Goal: Task Accomplishment & Management: Manage account settings

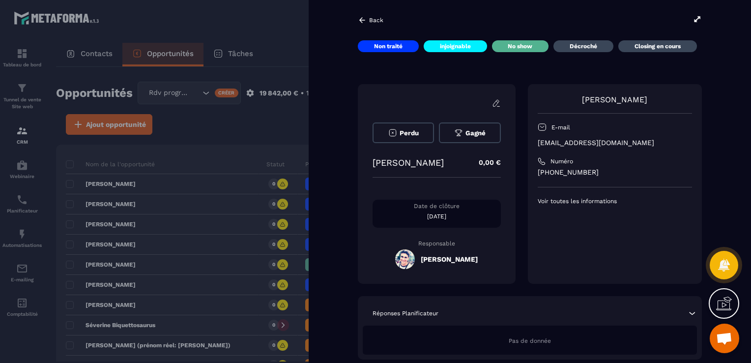
click at [383, 164] on p "[PERSON_NAME]" at bounding box center [408, 162] width 71 height 10
drag, startPoint x: 0, startPoint y: 0, endPoint x: 383, endPoint y: 164, distance: 416.7
click at [383, 164] on p "[PERSON_NAME]" at bounding box center [408, 162] width 71 height 10
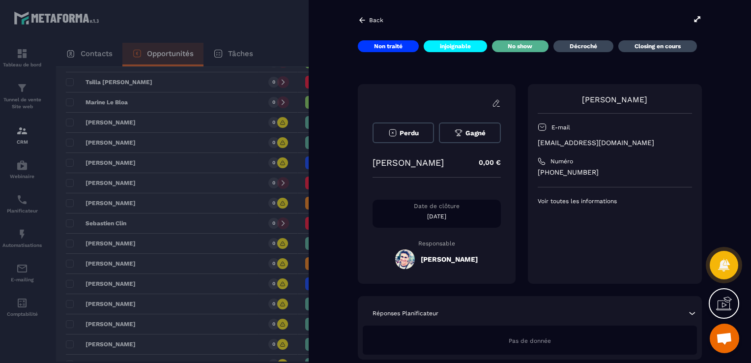
click at [258, 245] on div at bounding box center [375, 181] width 751 height 363
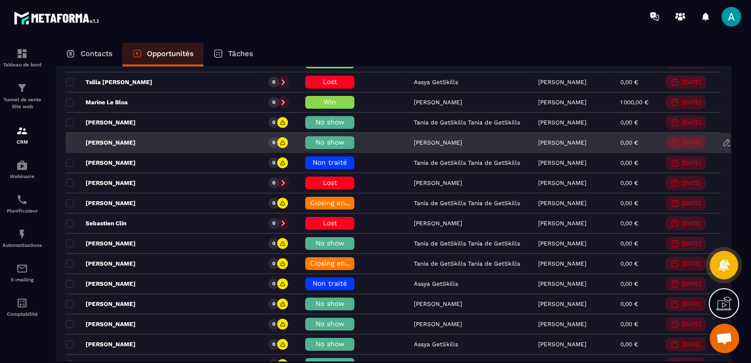
click at [316, 138] on span "No show" at bounding box center [330, 142] width 29 height 8
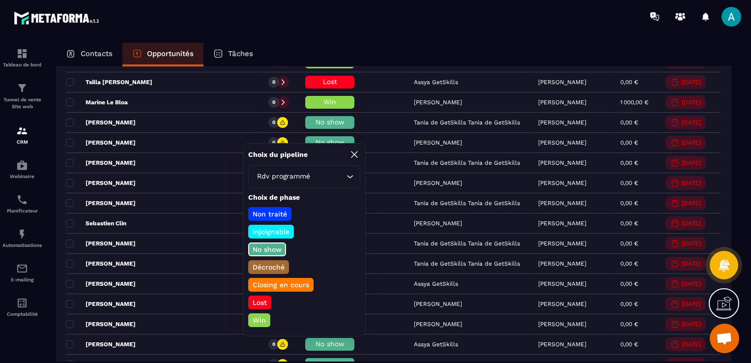
click at [260, 297] on p "Lost" at bounding box center [259, 302] width 17 height 10
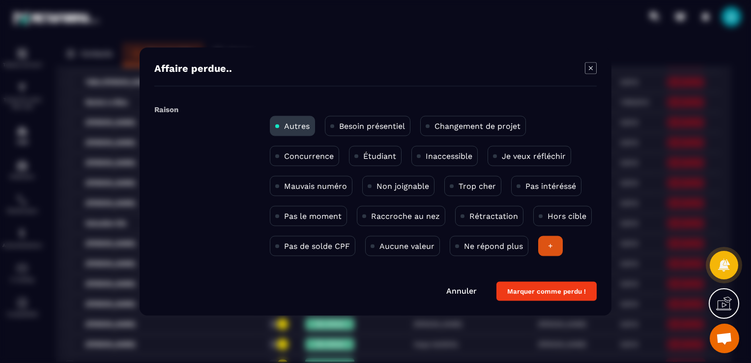
click at [313, 220] on p "Pas le moment" at bounding box center [313, 215] width 58 height 9
click at [551, 292] on button "Marquer comme perdu !" at bounding box center [547, 291] width 100 height 19
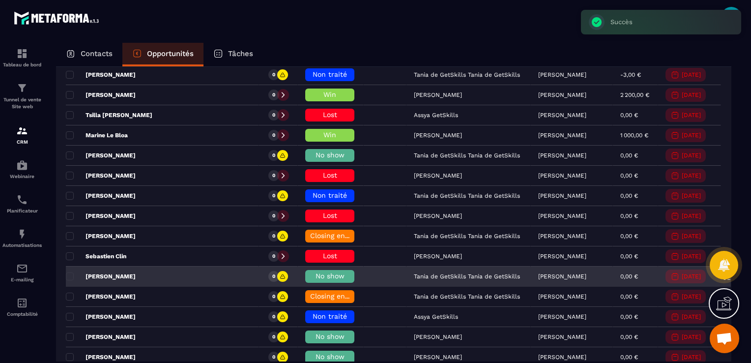
scroll to position [1524, 0]
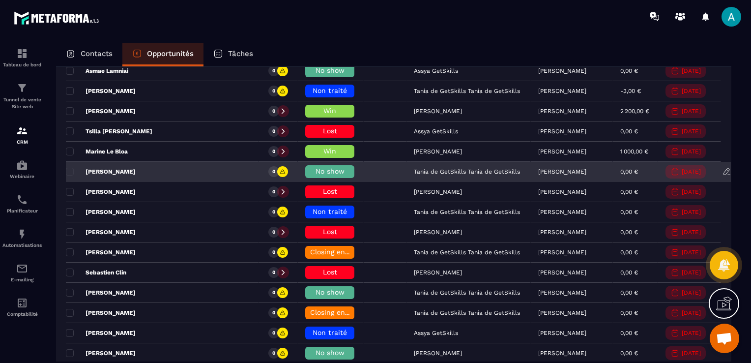
click at [224, 167] on div "[PERSON_NAME]" at bounding box center [162, 172] width 193 height 20
